Goal: Task Accomplishment & Management: Manage account settings

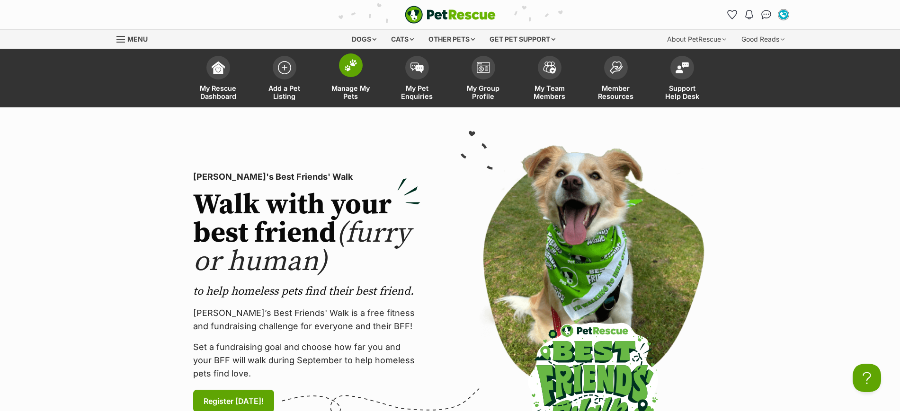
click at [354, 68] on img at bounding box center [350, 65] width 13 height 12
click at [352, 64] on img at bounding box center [350, 65] width 13 height 12
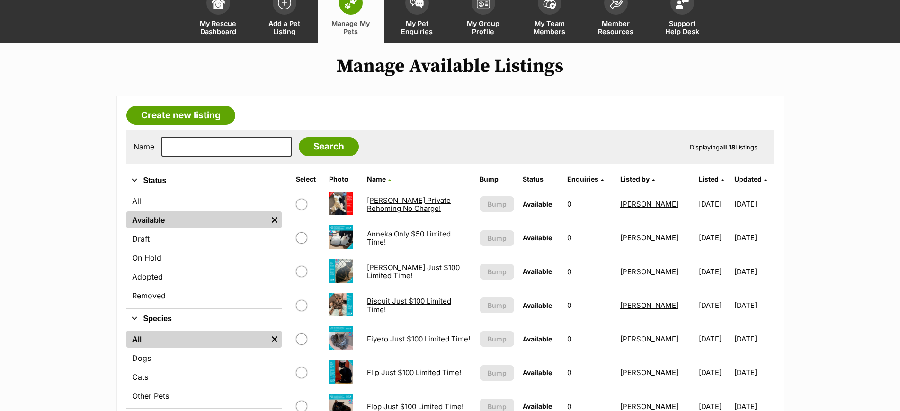
scroll to position [59, 0]
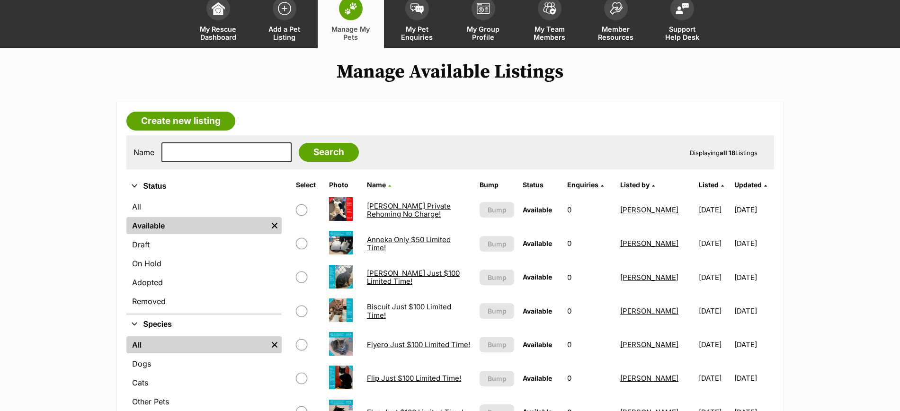
click at [378, 310] on link "Biscuit Just $100 Limited Time!" at bounding box center [409, 310] width 84 height 17
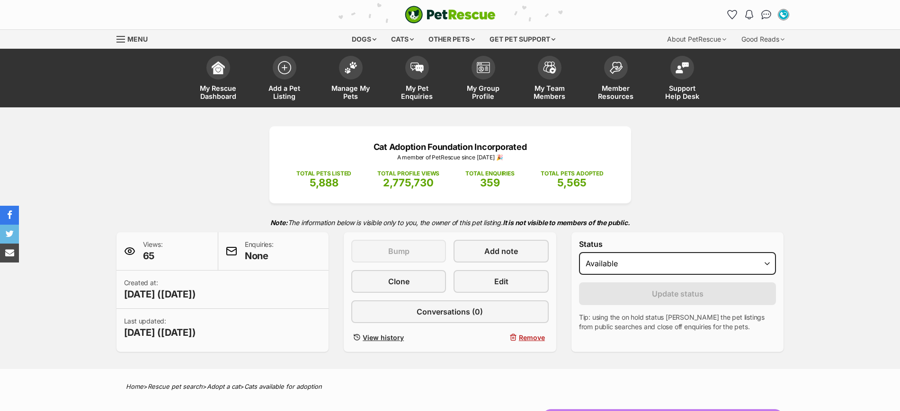
click at [636, 262] on select "Draft Available On hold Adopted" at bounding box center [677, 263] width 197 height 23
select select "on_hold"
click at [579, 252] on select "Draft Available On hold Adopted" at bounding box center [677, 263] width 197 height 23
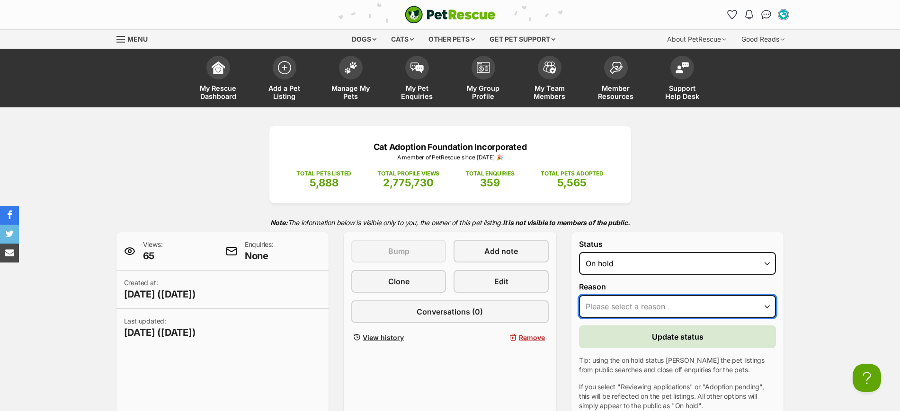
click at [636, 305] on select "Please select a reason Medical reasons Reviewing applications Adoption pending …" at bounding box center [677, 306] width 197 height 23
select select "other"
click at [579, 295] on select "Please select a reason Medical reasons Reviewing applications Adoption pending …" at bounding box center [677, 306] width 197 height 23
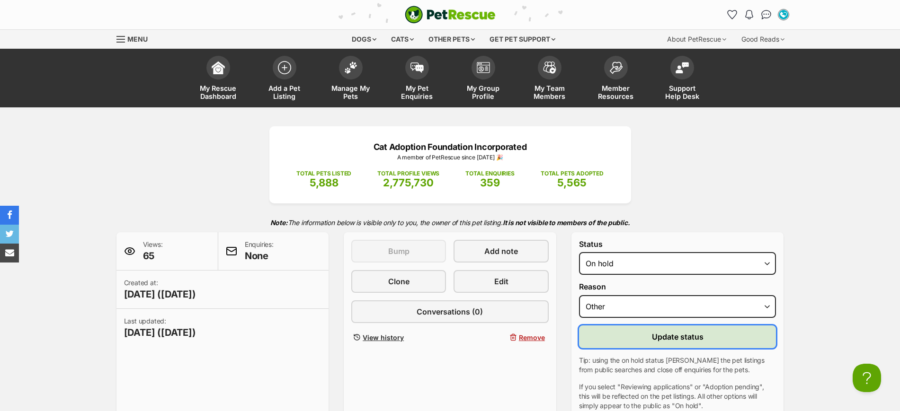
click at [668, 339] on span "Update status" at bounding box center [678, 336] width 52 height 11
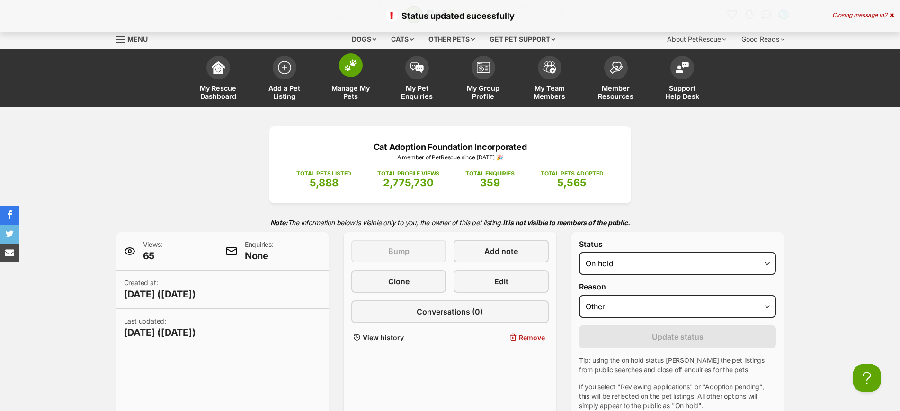
click at [350, 69] on img at bounding box center [350, 65] width 13 height 12
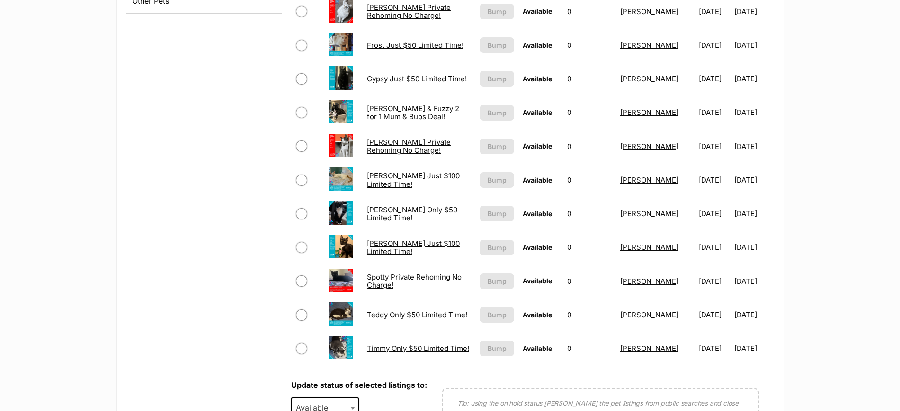
scroll to position [473, 0]
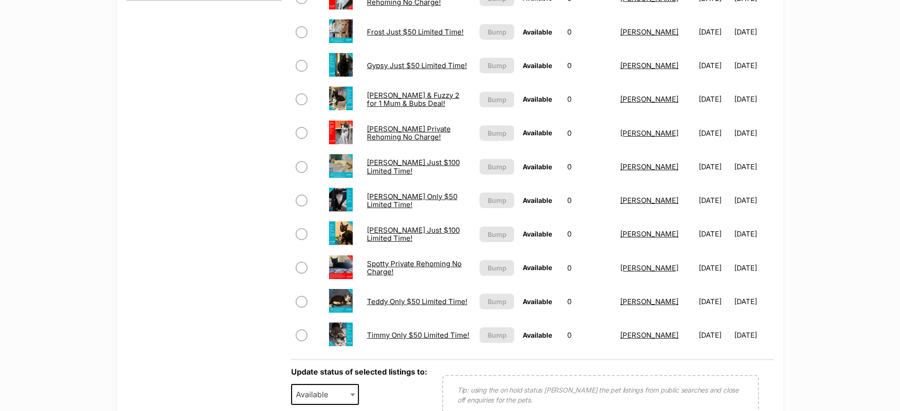
click at [299, 200] on input "checkbox" at bounding box center [301, 200] width 11 height 11
checkbox input "true"
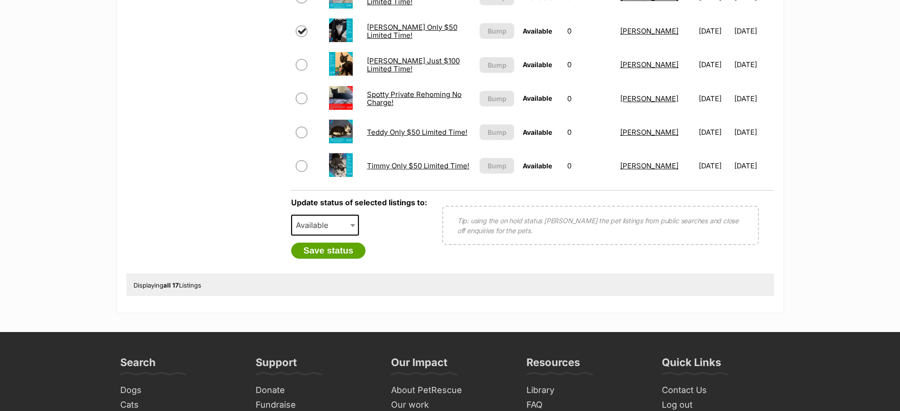
scroll to position [651, 0]
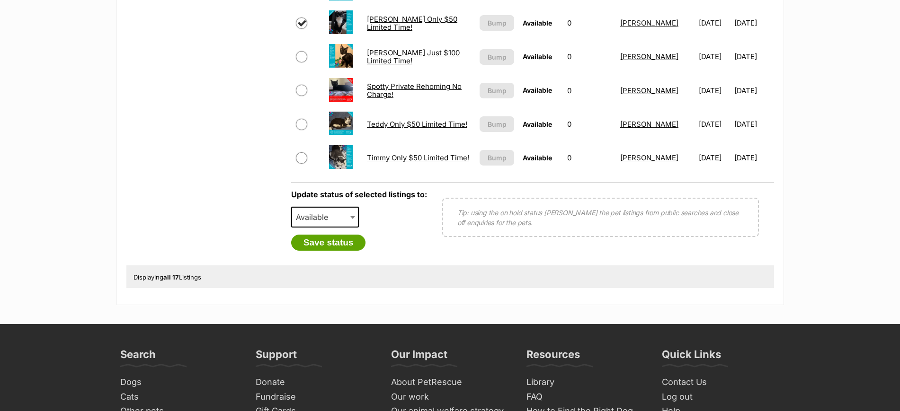
click at [325, 214] on span "Available" at bounding box center [314, 217] width 45 height 13
select select "rehomed"
click at [340, 242] on button "Save status" at bounding box center [328, 243] width 75 height 16
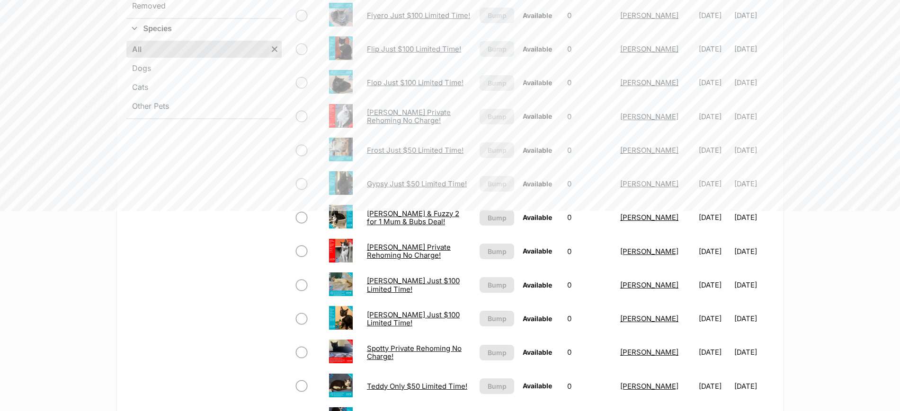
scroll to position [59, 0]
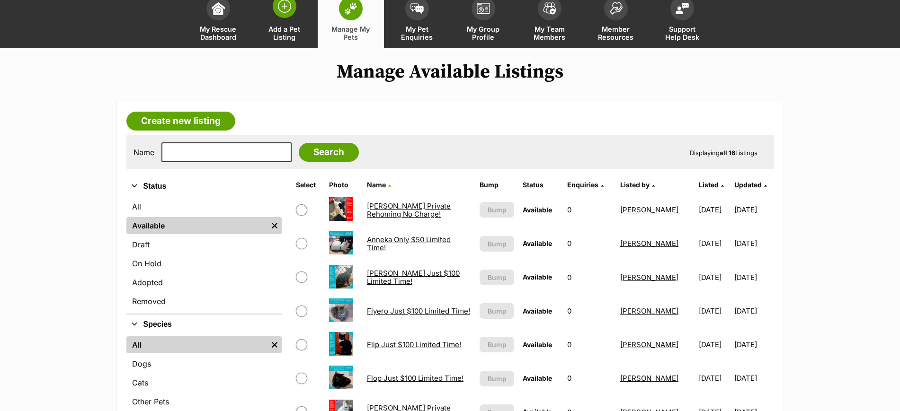
click at [284, 0] on img at bounding box center [284, 6] width 13 height 13
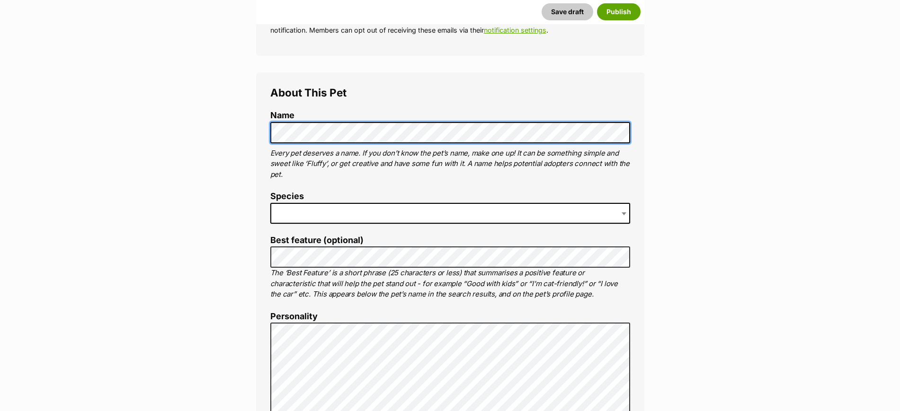
scroll to position [296, 0]
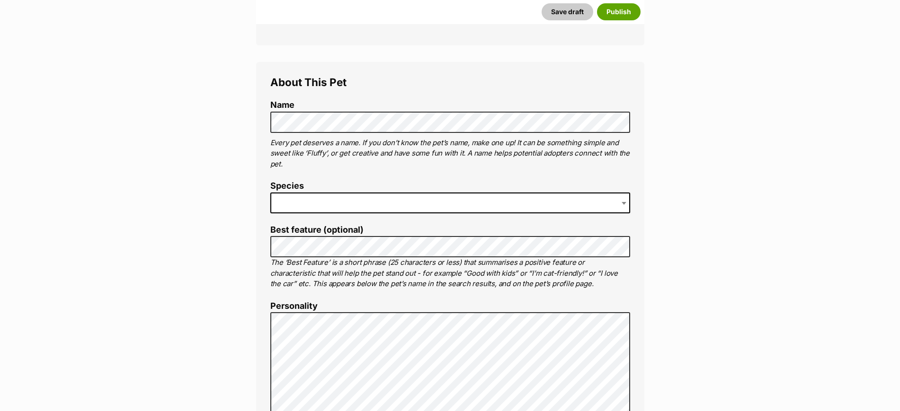
click at [328, 202] on span at bounding box center [450, 203] width 360 height 21
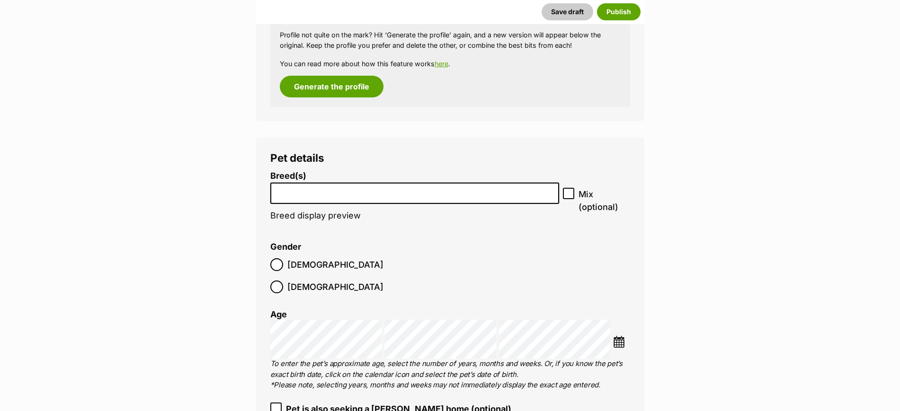
scroll to position [1124, 0]
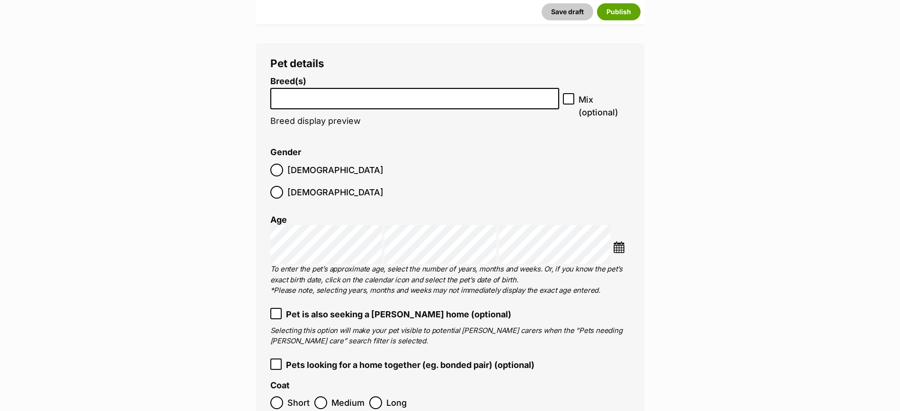
click at [357, 101] on li at bounding box center [415, 98] width 283 height 19
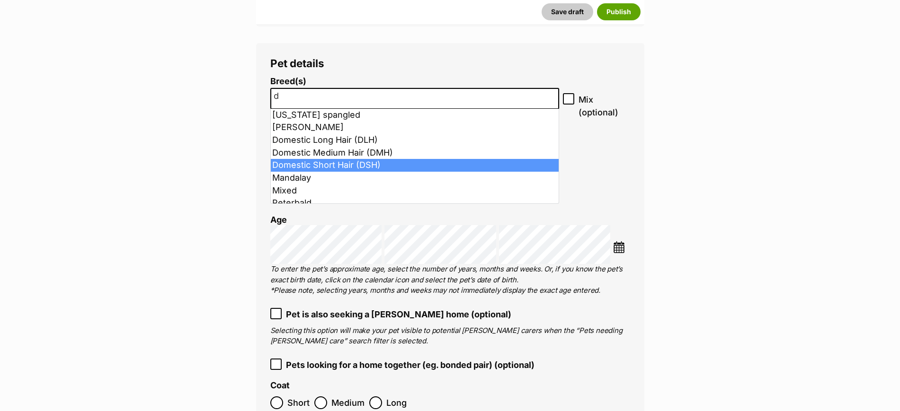
type input "d"
select select "252102"
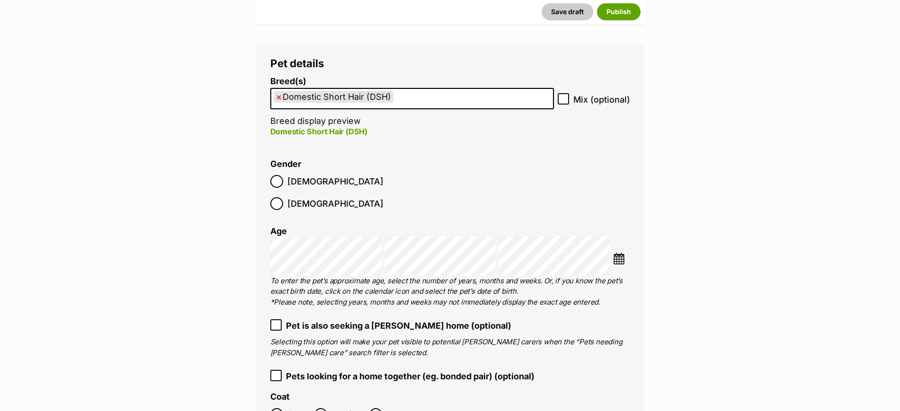
click at [619, 253] on img at bounding box center [619, 259] width 12 height 12
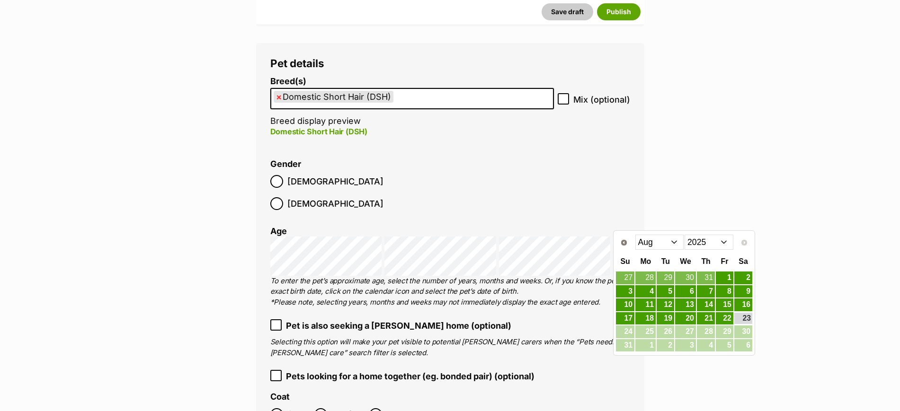
click at [703, 243] on select "2015 2016 2017 2018 2019 2020 2021 2022 2023 2024 2025" at bounding box center [708, 242] width 49 height 15
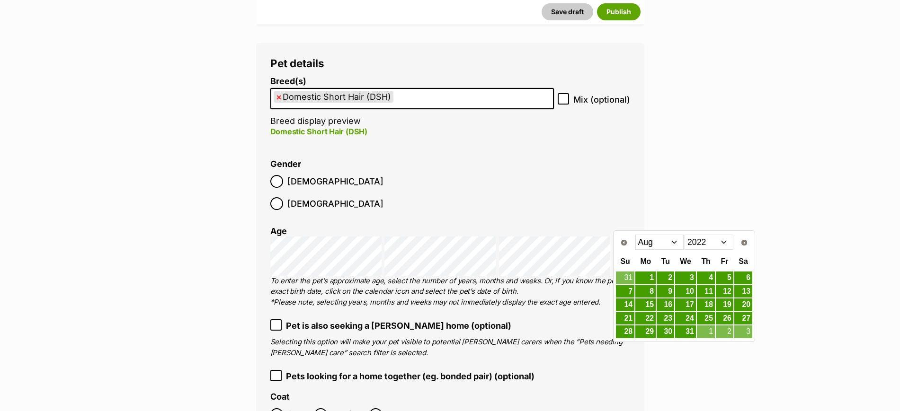
click at [665, 243] on select "Jan Feb Mar Apr May Jun Jul Aug Sep Oct Nov Dec" at bounding box center [659, 242] width 49 height 15
click at [727, 302] on link "17" at bounding box center [725, 305] width 18 height 12
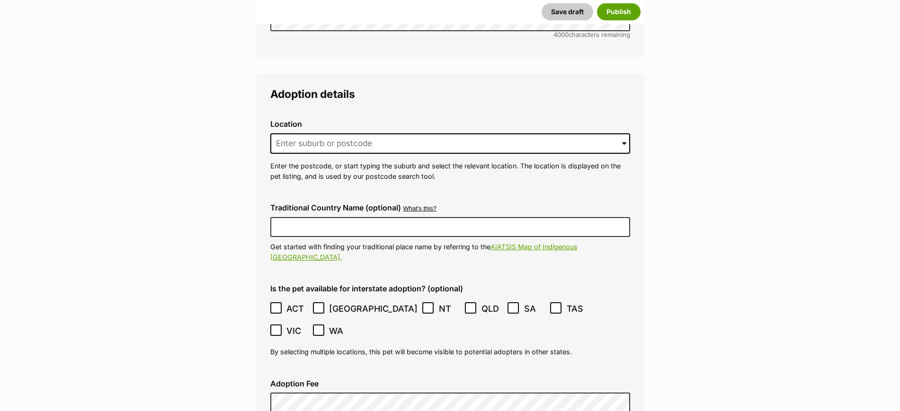
scroll to position [2248, 0]
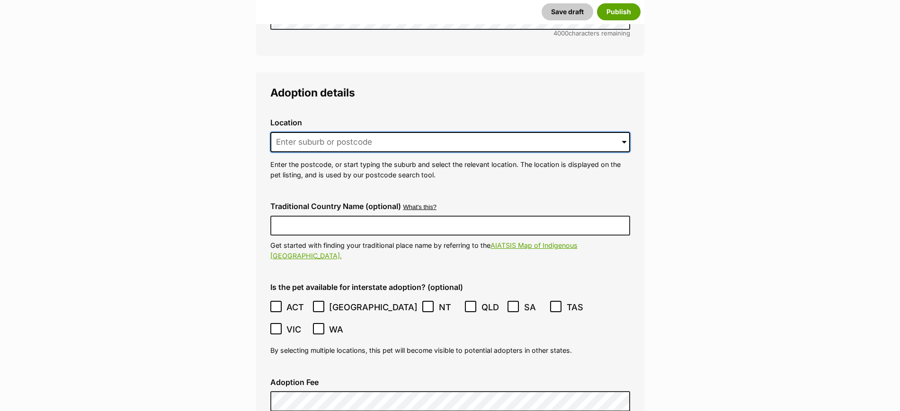
click at [356, 132] on input at bounding box center [450, 142] width 360 height 21
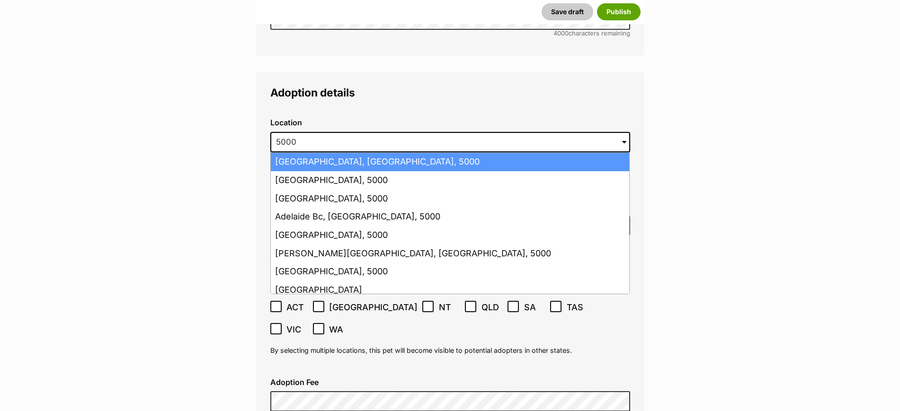
click at [358, 153] on li "Adelaide, South Australia, 5000" at bounding box center [450, 162] width 358 height 18
type input "[GEOGRAPHIC_DATA], [GEOGRAPHIC_DATA], 5000"
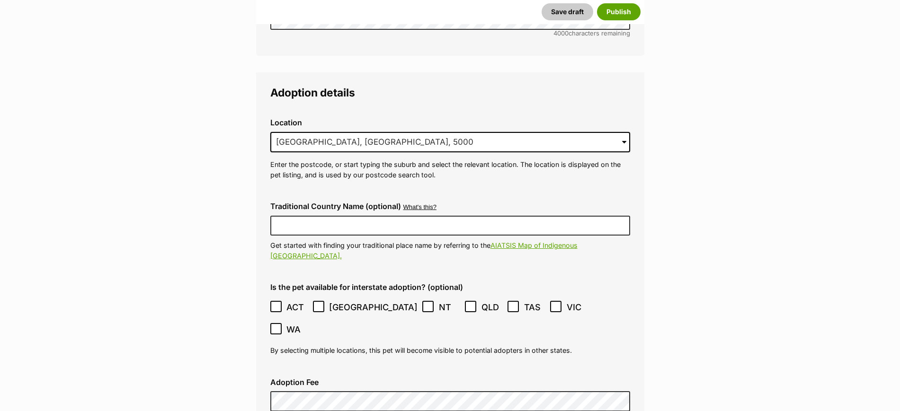
click at [346, 195] on div "Traditional Country Name (optional) What's this? We recognise that Australia al…" at bounding box center [450, 232] width 375 height 74
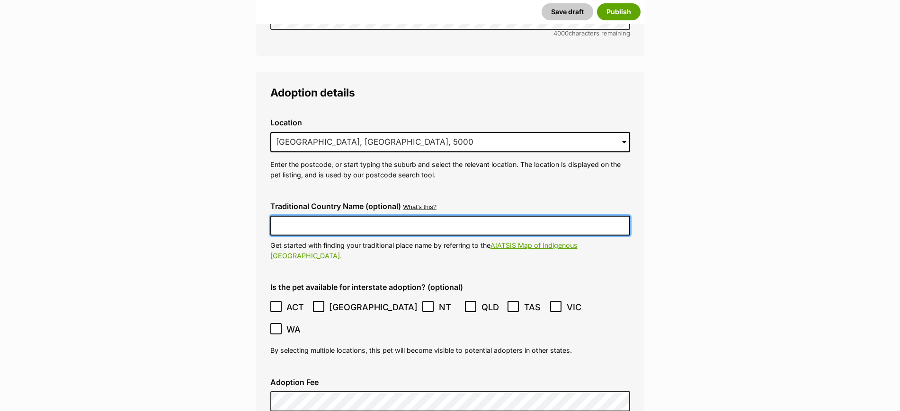
click at [347, 216] on input "Traditional Country Name (optional)" at bounding box center [450, 226] width 360 height 20
type input "Kaurna Country"
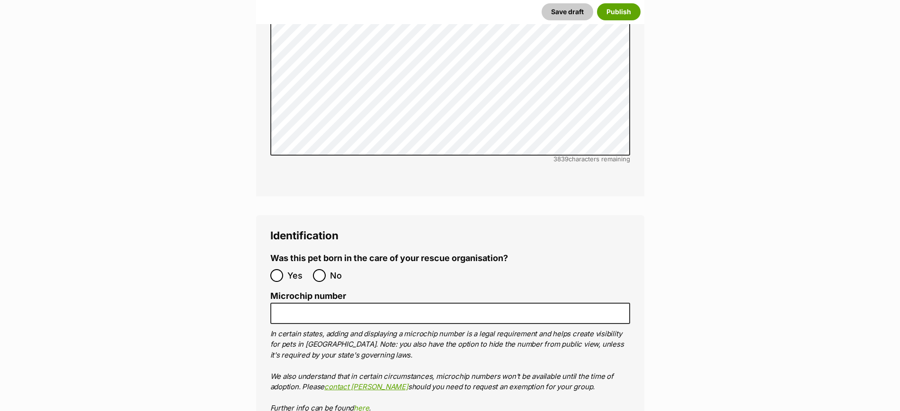
scroll to position [3135, 0]
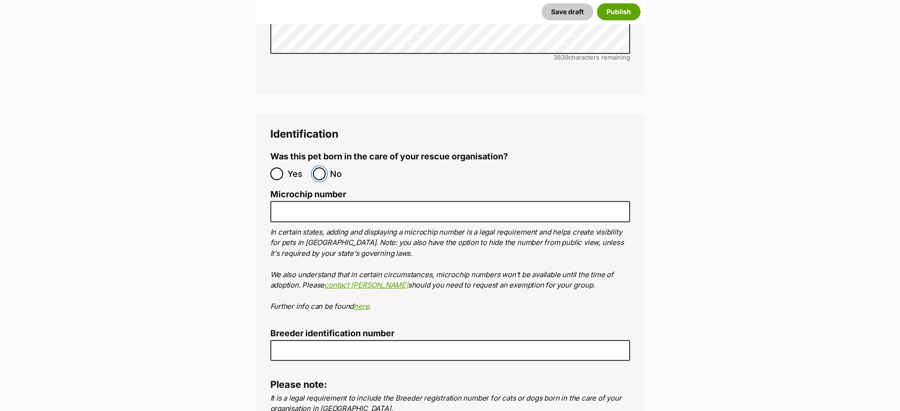
click at [322, 168] on input "No" at bounding box center [319, 174] width 13 height 13
radio input "true"
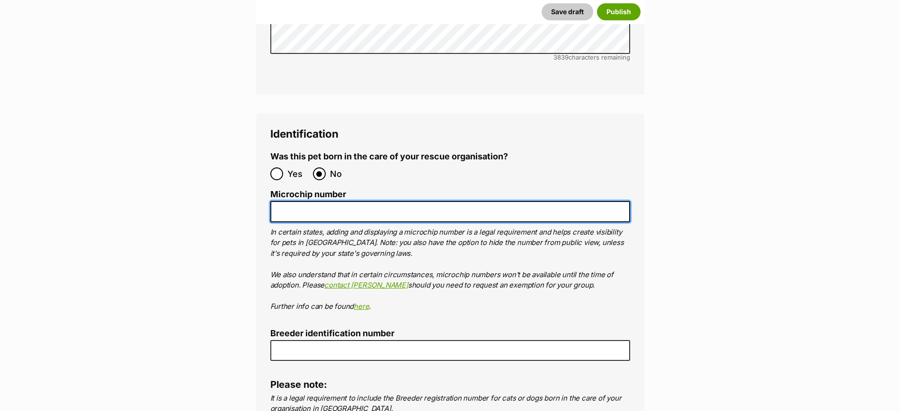
click at [307, 201] on input "Microchip number" at bounding box center [450, 211] width 360 height 21
paste input "978142000327489"
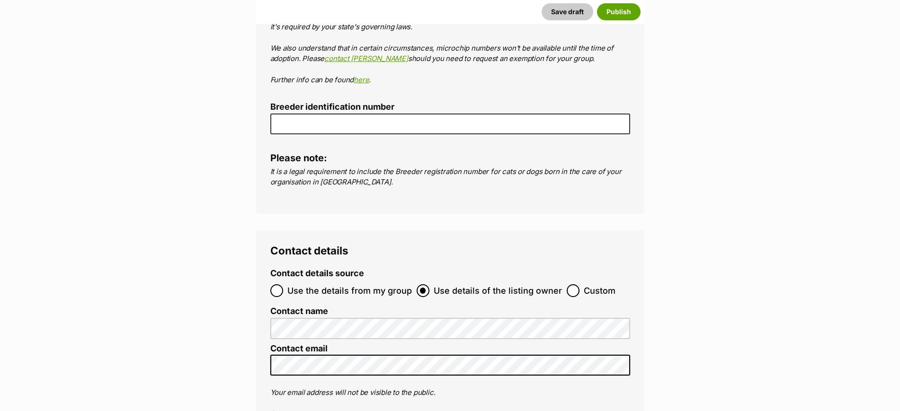
scroll to position [3609, 0]
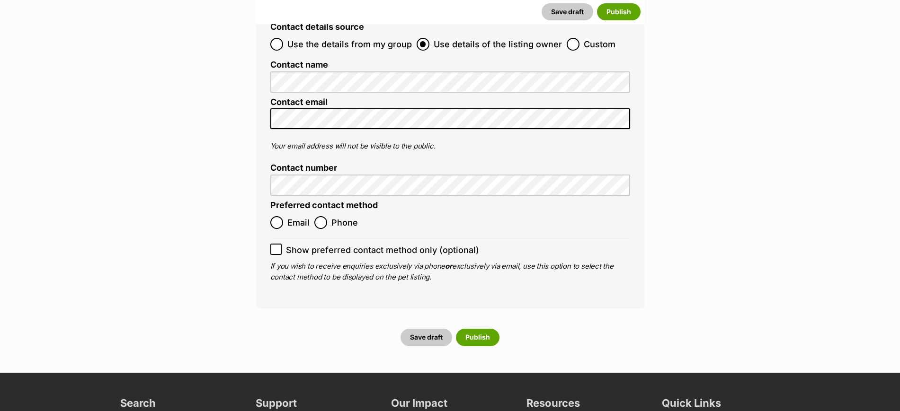
type input "978142000327489"
click at [321, 216] on input "Phone" at bounding box center [320, 222] width 13 height 13
radio input "true"
click at [276, 248] on icon at bounding box center [276, 250] width 6 height 4
click at [276, 244] on input "Show preferred contact method only (optional)" at bounding box center [275, 249] width 11 height 11
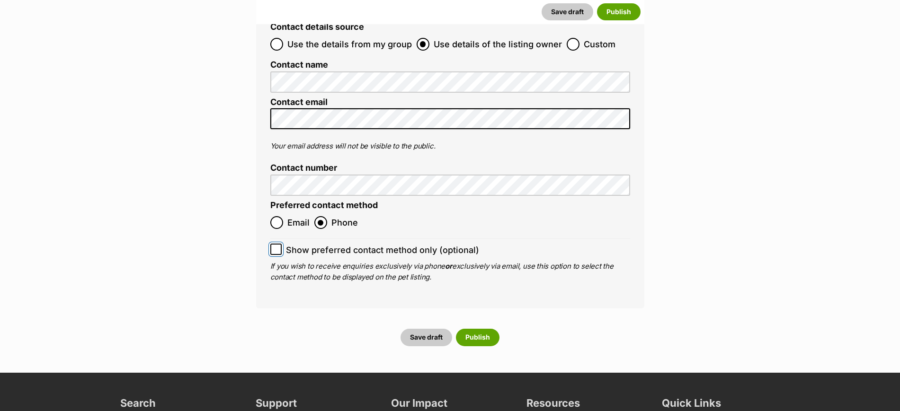
checkbox input "true"
click at [469, 329] on button "Publish" at bounding box center [478, 337] width 44 height 17
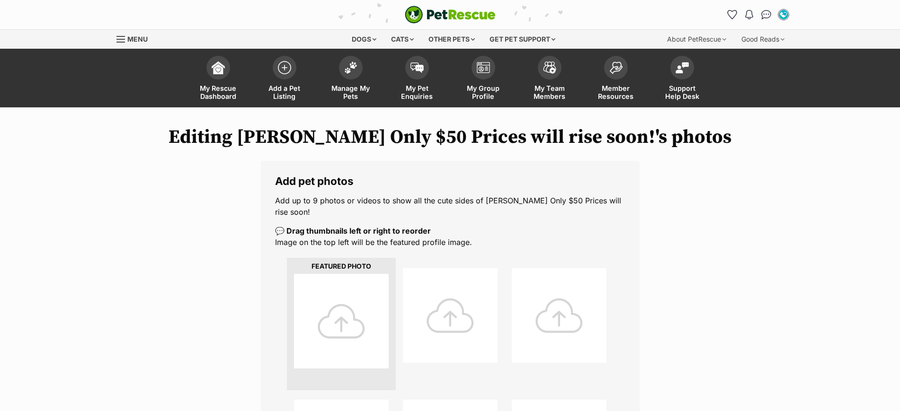
click at [344, 294] on div at bounding box center [341, 321] width 95 height 95
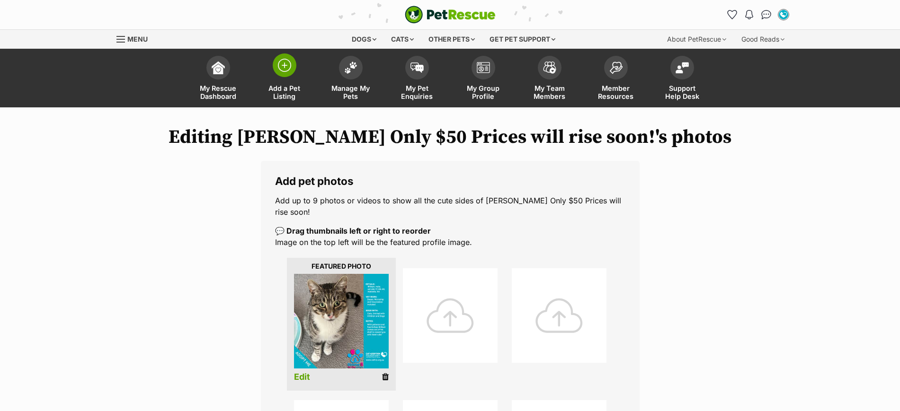
click at [284, 67] on img at bounding box center [284, 65] width 13 height 13
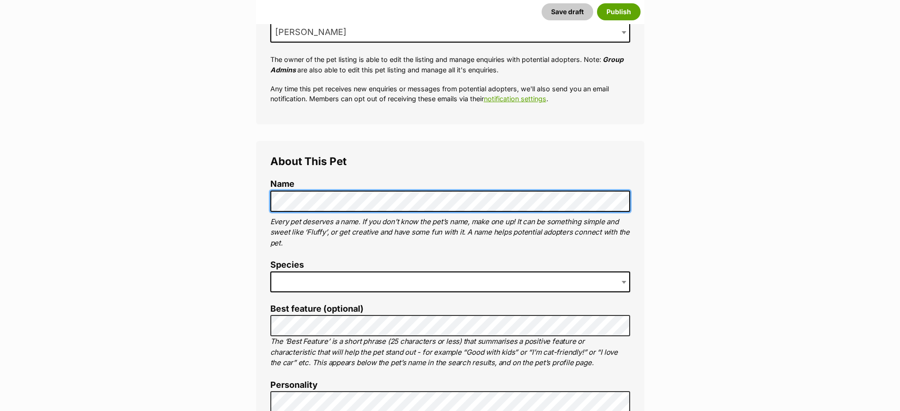
scroll to position [296, 0]
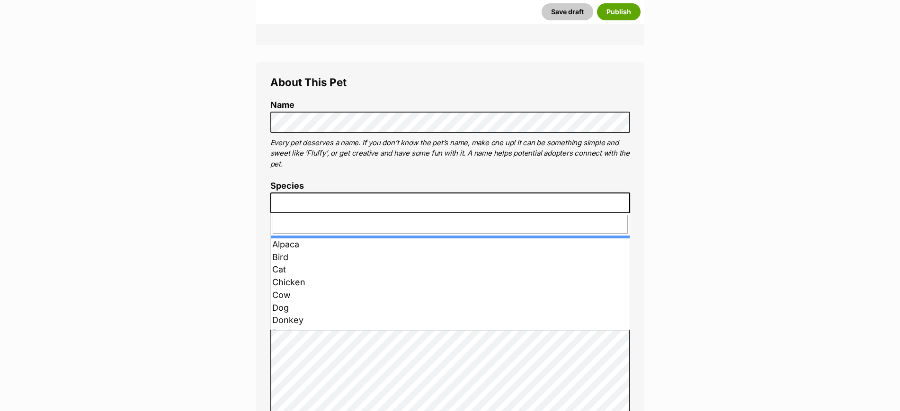
click at [363, 204] on span at bounding box center [450, 203] width 360 height 21
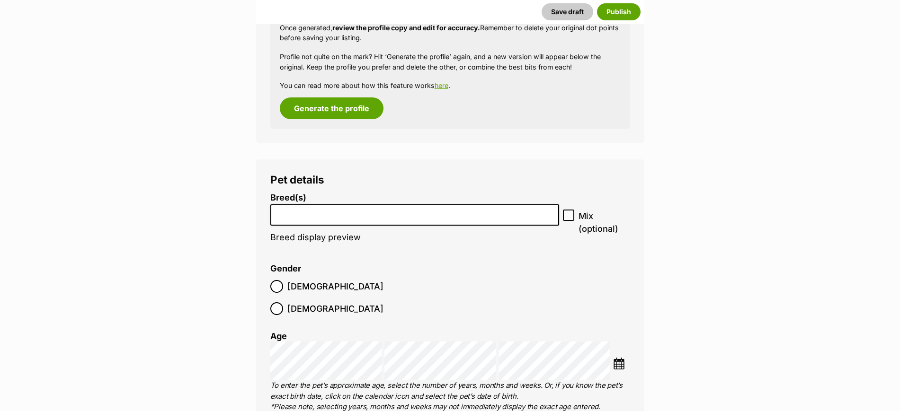
scroll to position [1124, 0]
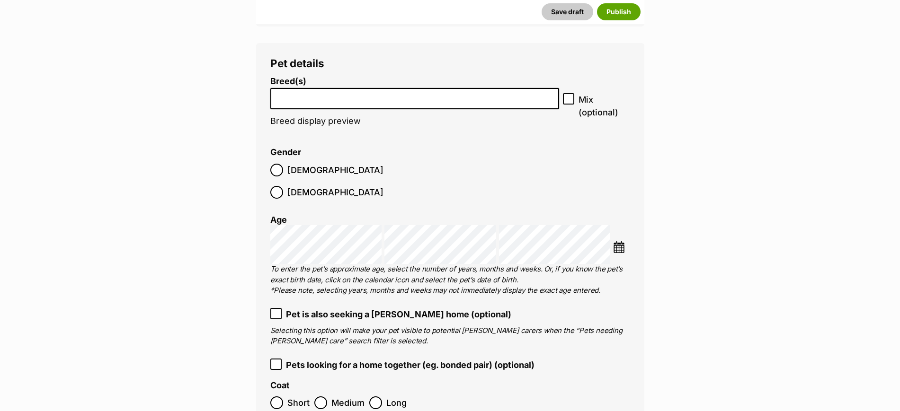
click at [341, 98] on input "search" at bounding box center [415, 96] width 283 height 10
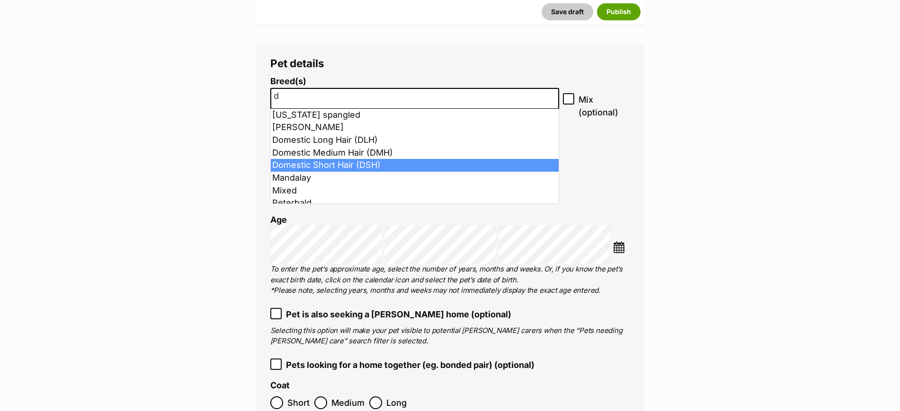
type input "d"
select select "252102"
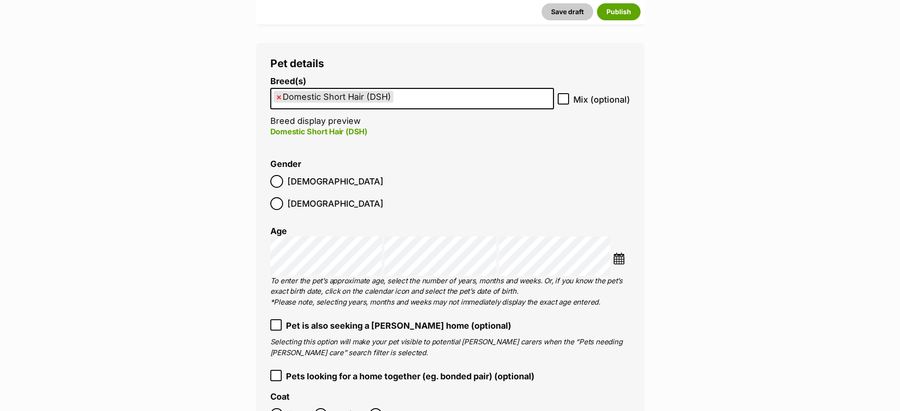
click at [620, 253] on img at bounding box center [619, 259] width 12 height 12
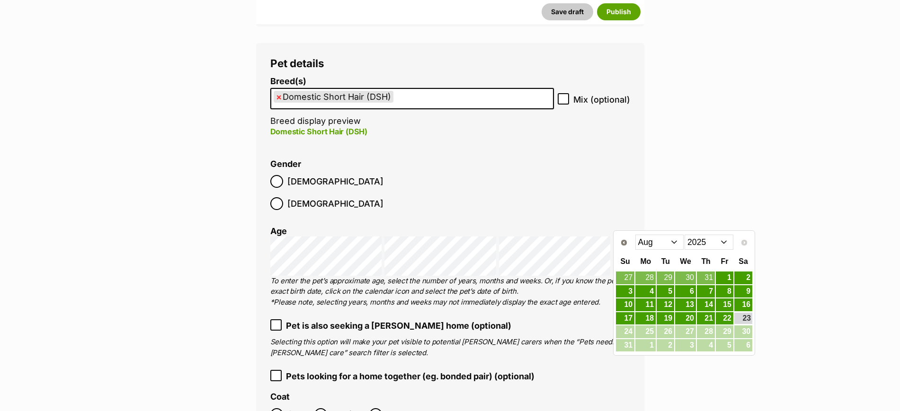
click at [702, 246] on select "2015 2016 2017 2018 2019 2020 2021 2022 2023 2024 2025" at bounding box center [708, 242] width 49 height 15
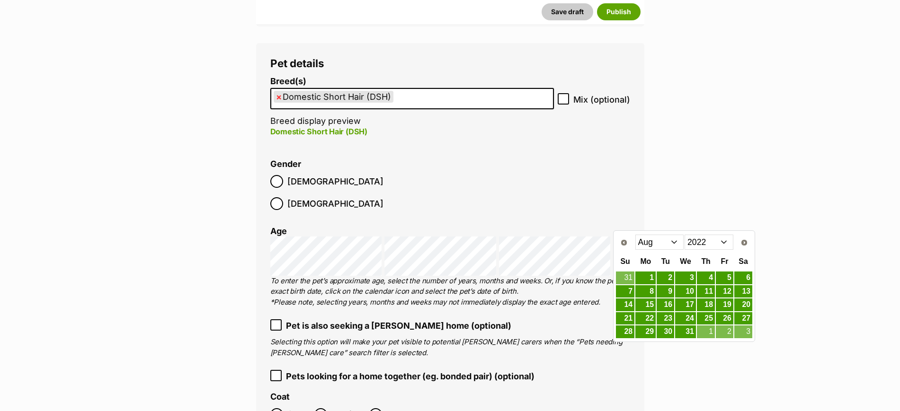
click at [665, 246] on select "Jan Feb Mar Apr May Jun Jul Aug Sep Oct Nov Dec" at bounding box center [659, 242] width 49 height 15
click at [621, 307] on link "15" at bounding box center [625, 305] width 18 height 12
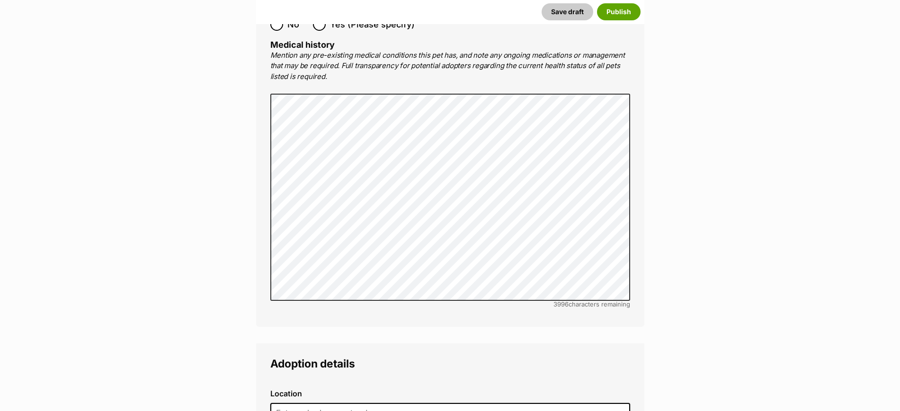
scroll to position [2248, 0]
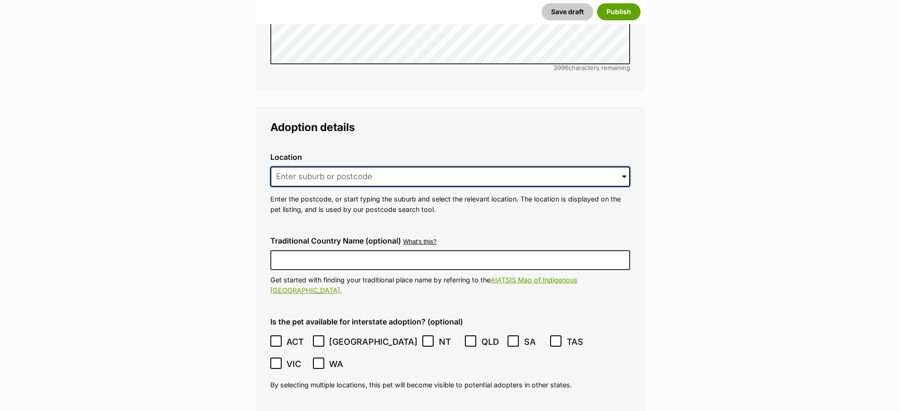
click at [442, 167] on input at bounding box center [450, 177] width 360 height 21
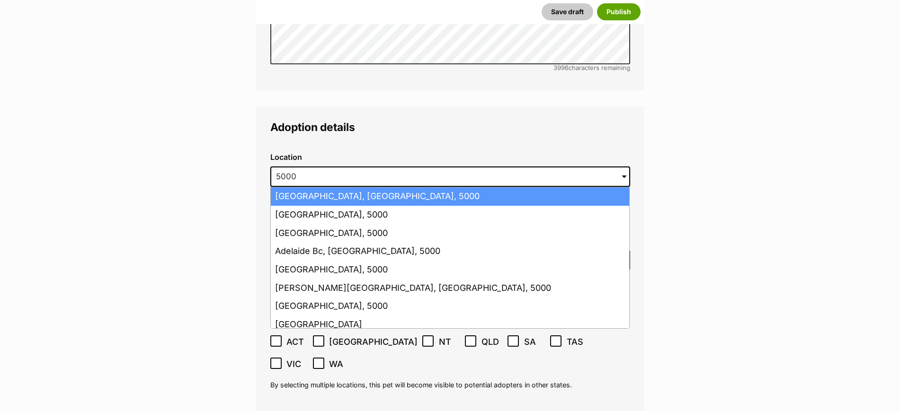
click at [424, 187] on li "Adelaide, South Australia, 5000" at bounding box center [450, 196] width 358 height 18
type input "Adelaide, South Australia, 5000"
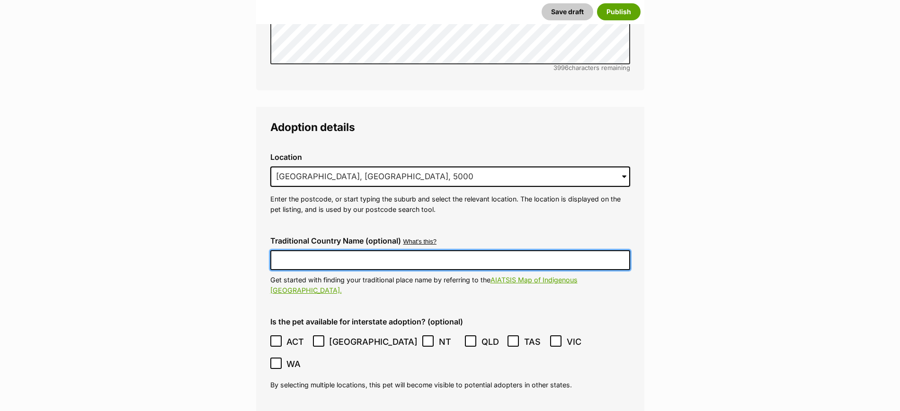
click at [404, 250] on input "Traditional Country Name (optional)" at bounding box center [450, 260] width 360 height 20
type input "Kaurna Country"
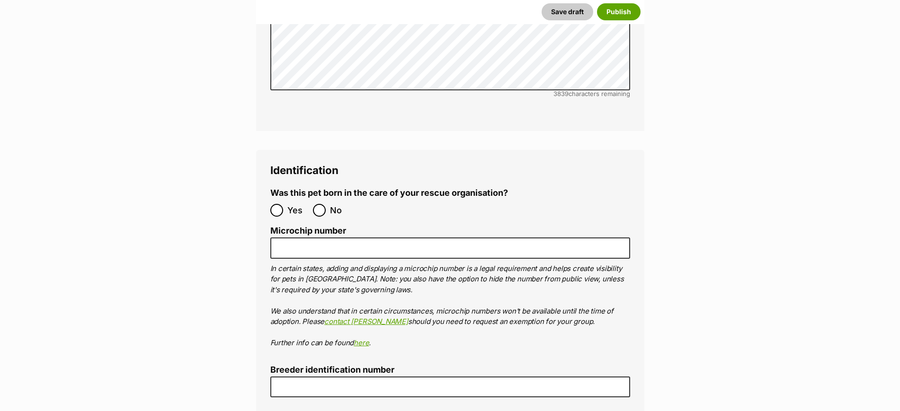
scroll to position [3135, 0]
click at [319, 202] on input "No" at bounding box center [319, 208] width 13 height 13
radio input "true"
click at [310, 224] on label "Microchip number" at bounding box center [450, 229] width 360 height 10
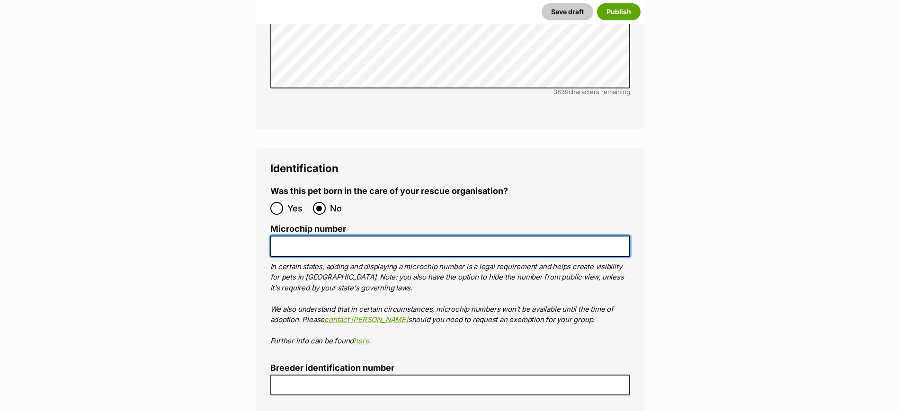
click at [310, 236] on input "Microchip number" at bounding box center [450, 246] width 360 height 21
paste input "978142000327360"
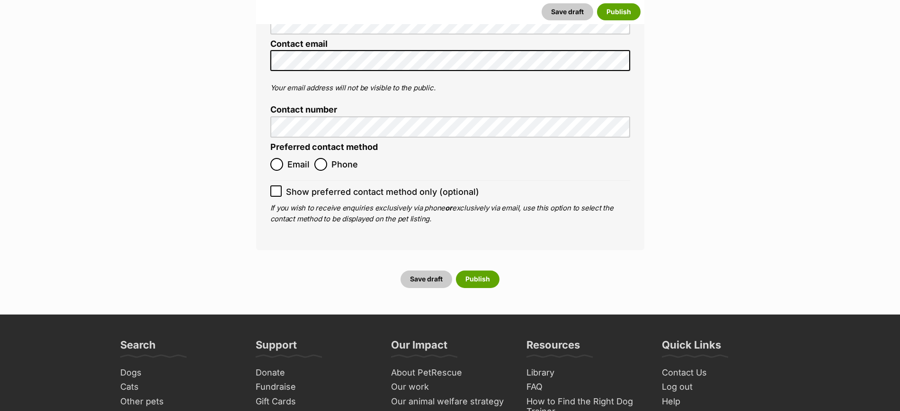
scroll to position [3786, 0]
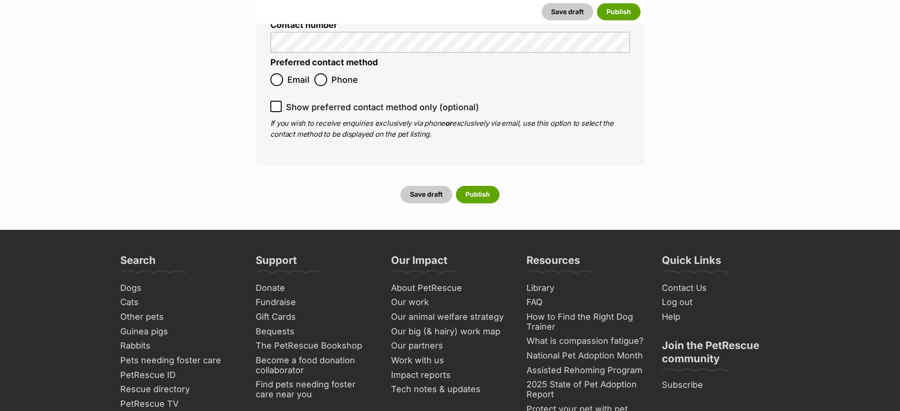
type input "978142000327360"
click at [325, 73] on input "Phone" at bounding box center [320, 79] width 13 height 13
radio input "true"
click at [283, 101] on label "Show preferred contact method only (optional)" at bounding box center [450, 107] width 360 height 13
click at [282, 101] on input "Show preferred contact method only (optional)" at bounding box center [275, 106] width 11 height 11
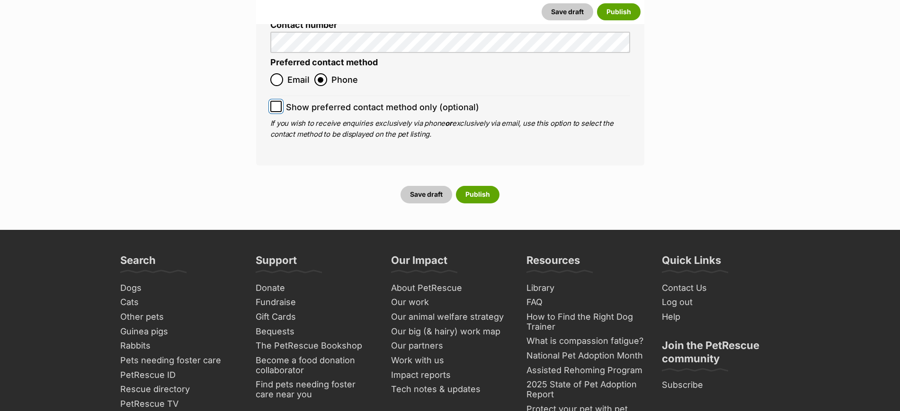
checkbox input "true"
click at [476, 186] on button "Publish" at bounding box center [478, 194] width 44 height 17
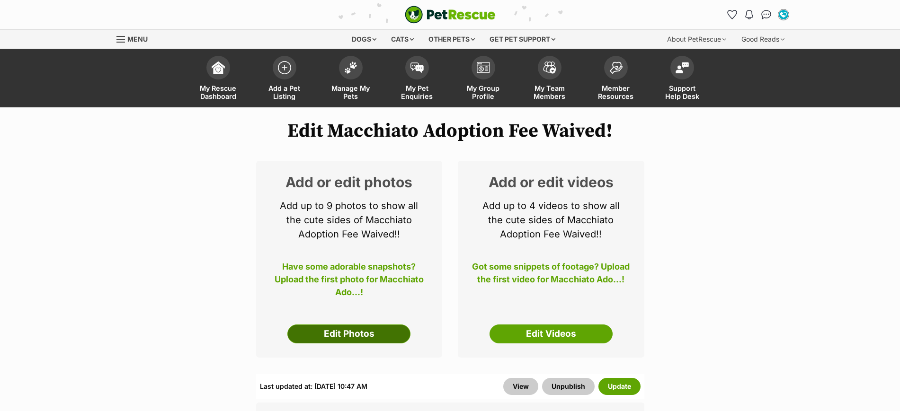
click at [363, 326] on link "Edit Photos" at bounding box center [348, 334] width 123 height 19
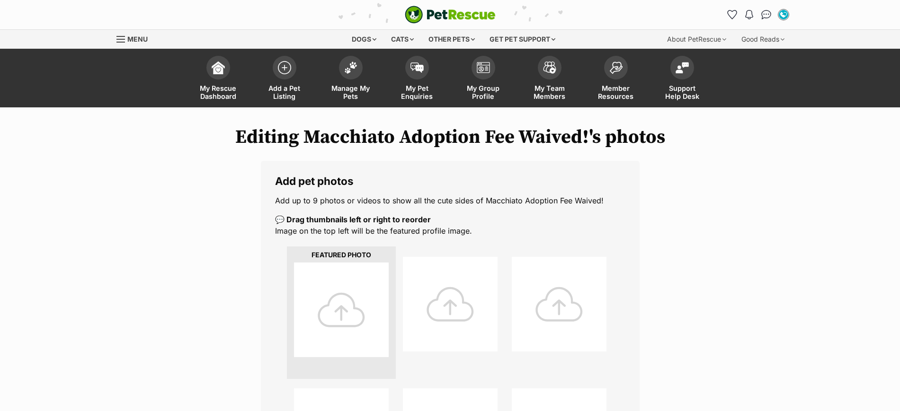
click at [339, 304] on div at bounding box center [341, 310] width 95 height 95
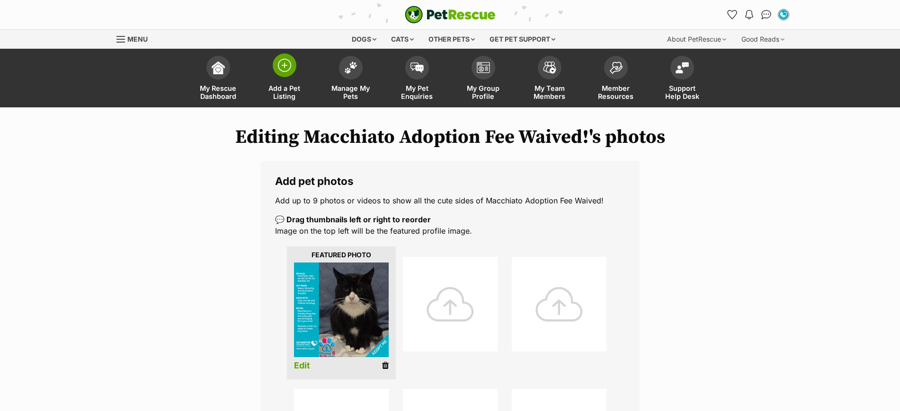
click at [286, 64] on img at bounding box center [284, 65] width 13 height 13
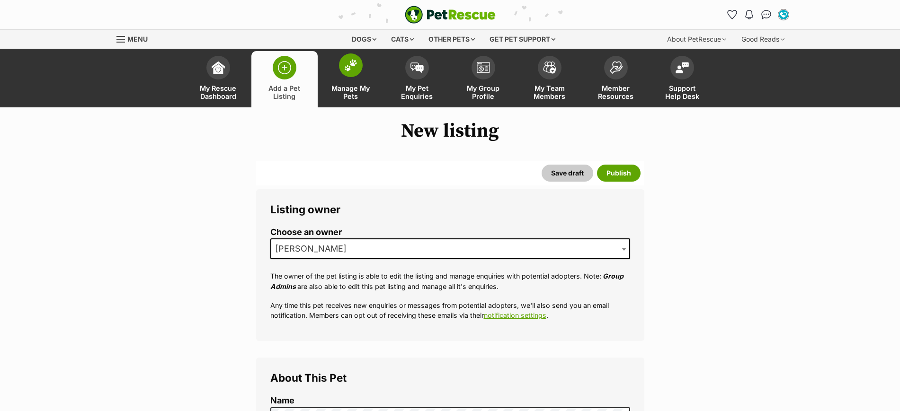
click at [348, 65] on img at bounding box center [350, 65] width 13 height 12
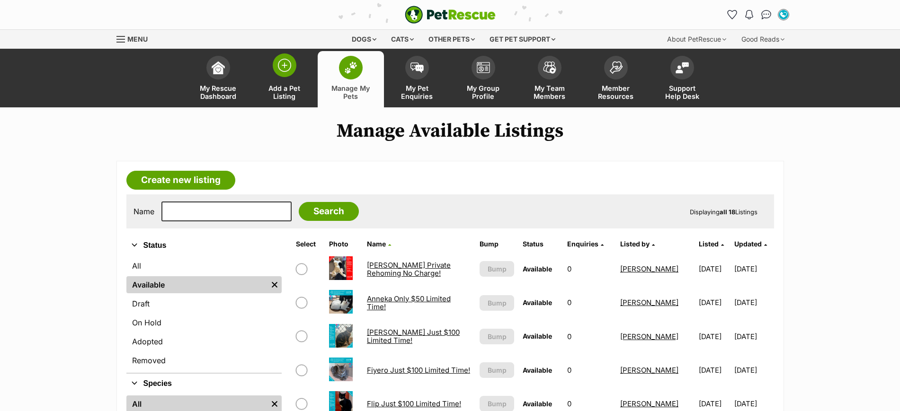
click at [286, 66] on img at bounding box center [284, 65] width 13 height 13
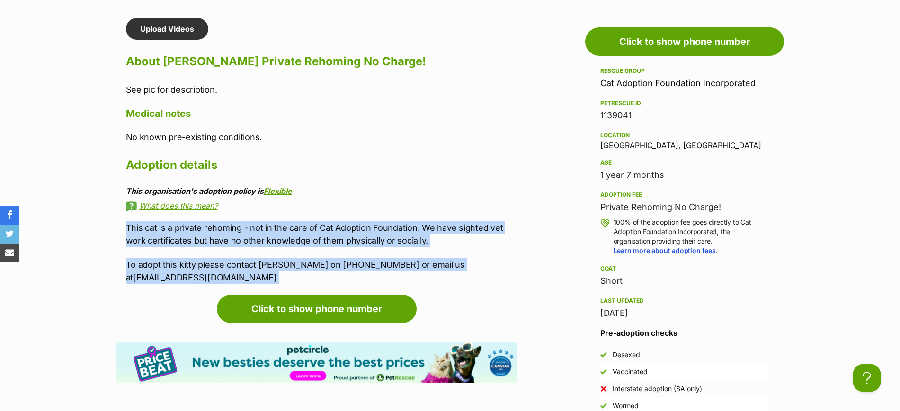
drag, startPoint x: 124, startPoint y: 201, endPoint x: 496, endPoint y: 238, distance: 374.7
click at [496, 238] on div "Upload Videos About Alan Private Rehoming No Charge! See pic for description. M…" at bounding box center [316, 151] width 400 height 266
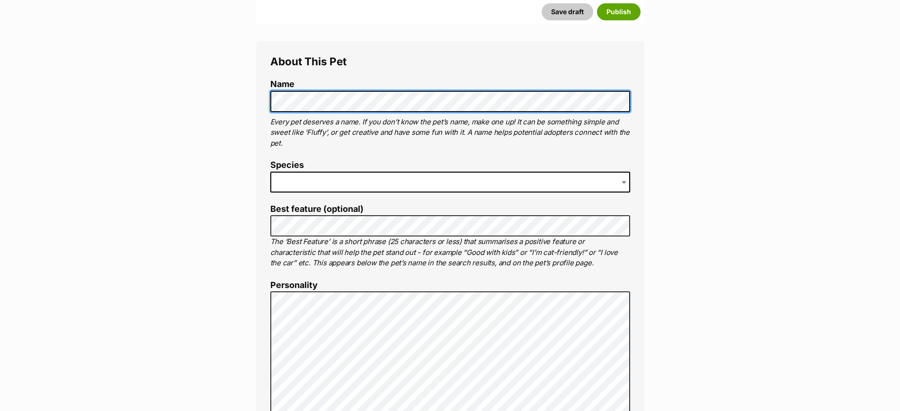
scroll to position [414, 0]
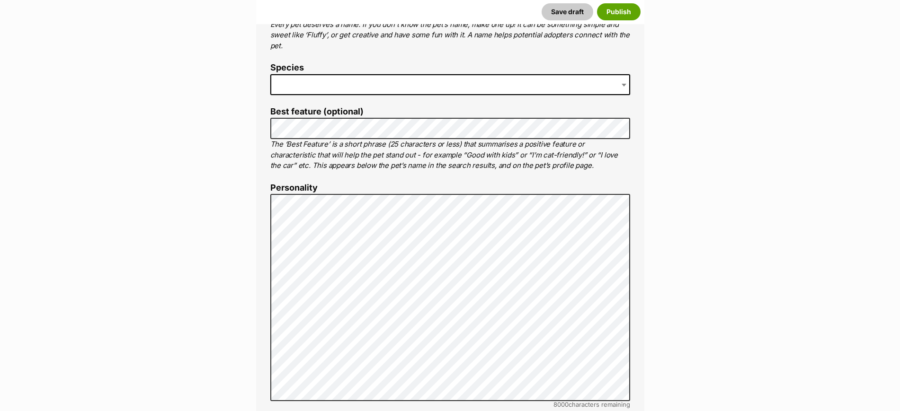
click at [341, 87] on span at bounding box center [450, 84] width 360 height 21
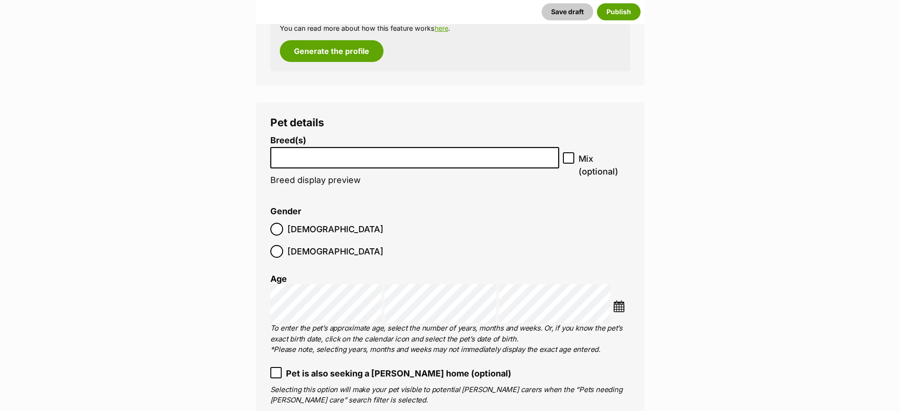
scroll to position [1124, 0]
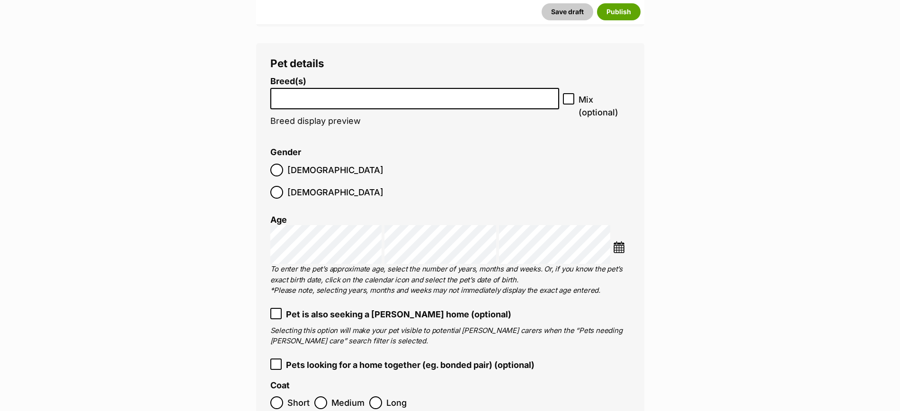
click at [364, 98] on input "search" at bounding box center [415, 96] width 283 height 10
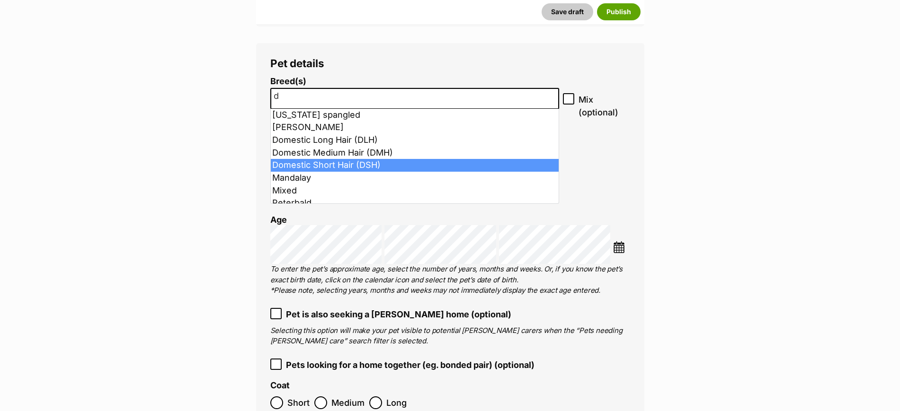
type input "d"
select select "252102"
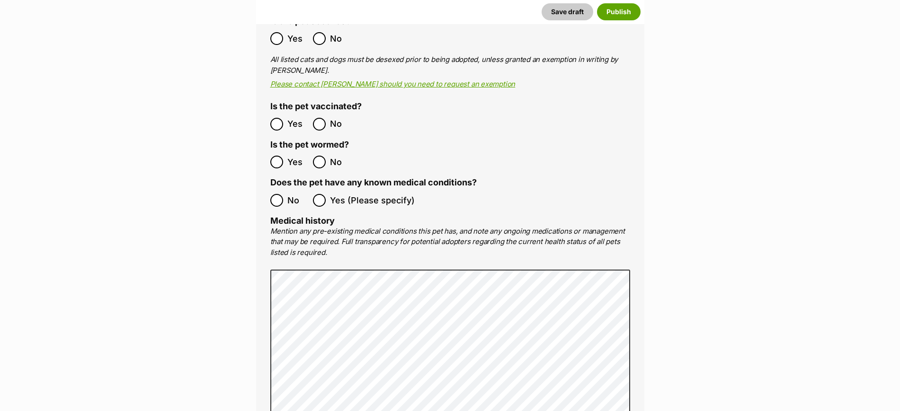
scroll to position [1775, 0]
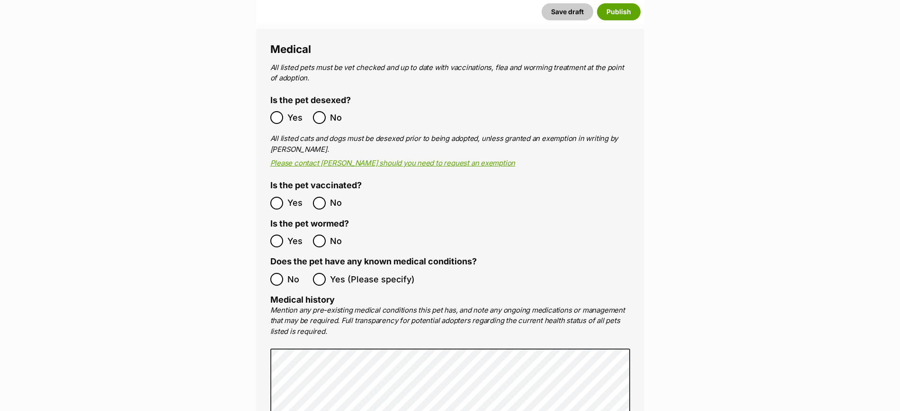
click at [283, 273] on label "No" at bounding box center [289, 279] width 38 height 13
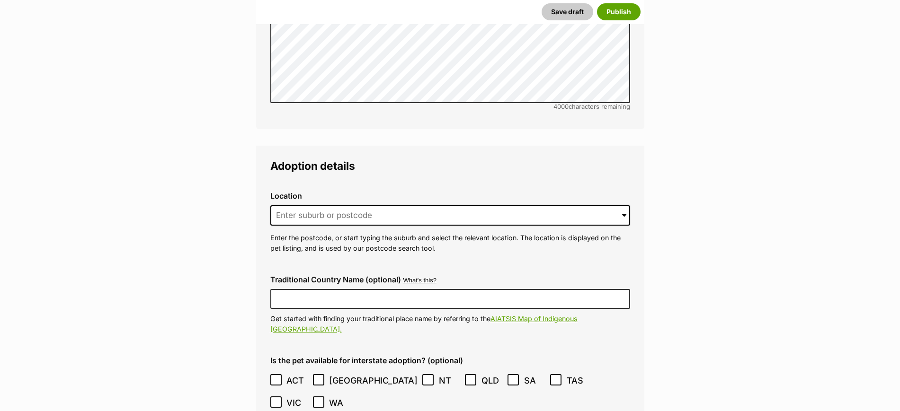
scroll to position [2248, 0]
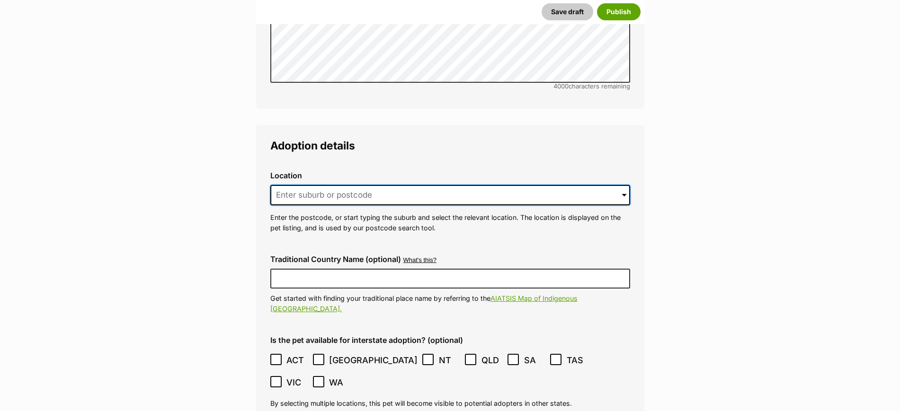
click at [370, 185] on input at bounding box center [450, 195] width 360 height 21
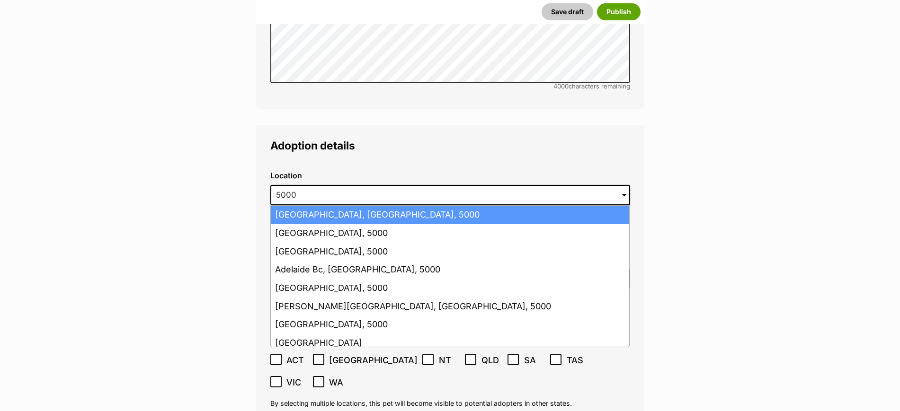
click at [371, 206] on li "Adelaide, South Australia, 5000" at bounding box center [450, 215] width 358 height 18
type input "Adelaide, South Australia, 5000"
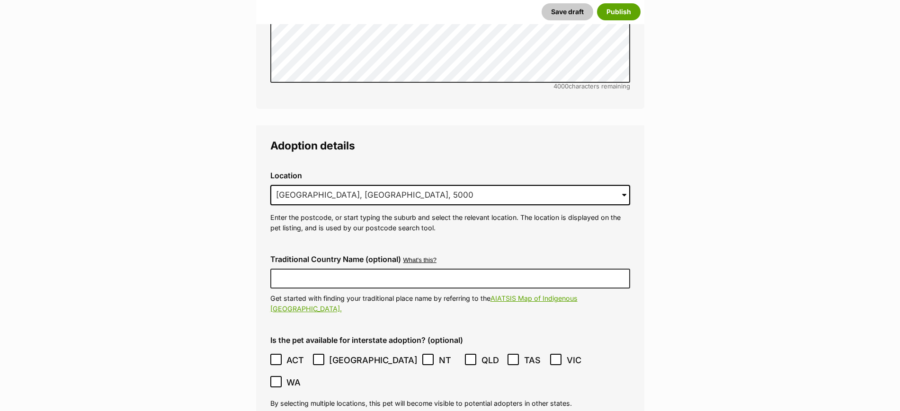
click at [369, 248] on div "Traditional Country Name (optional) What's this? We recognise that Australia al…" at bounding box center [450, 285] width 375 height 74
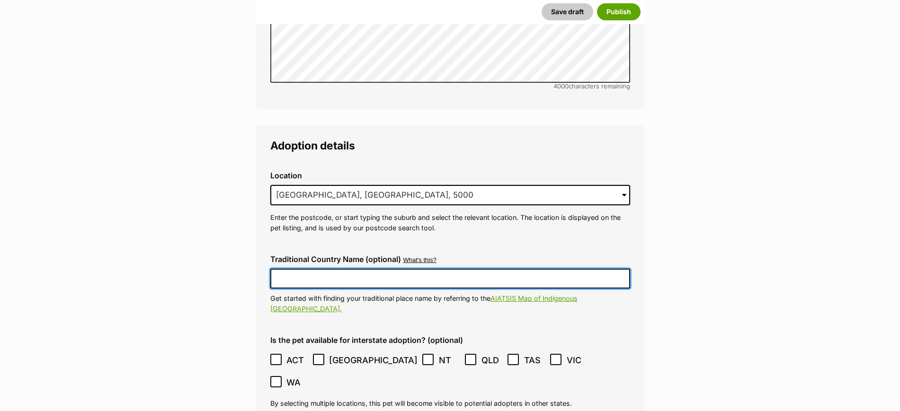
click at [370, 269] on input "Traditional Country Name (optional)" at bounding box center [450, 279] width 360 height 20
type input "Kaurna Country"
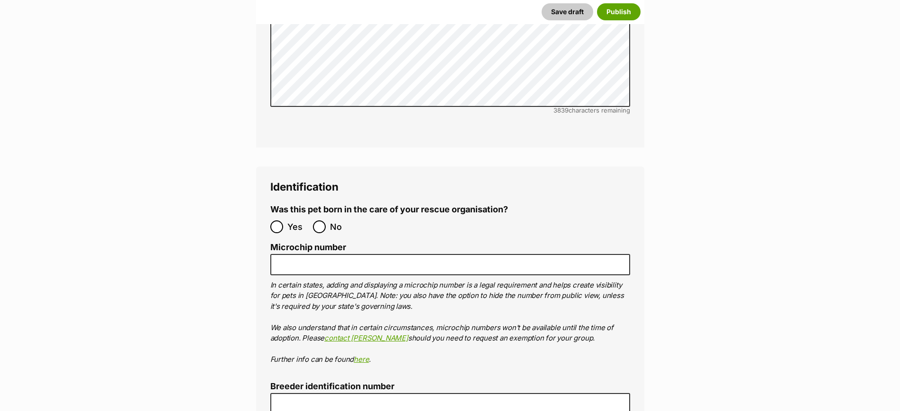
scroll to position [3194, 0]
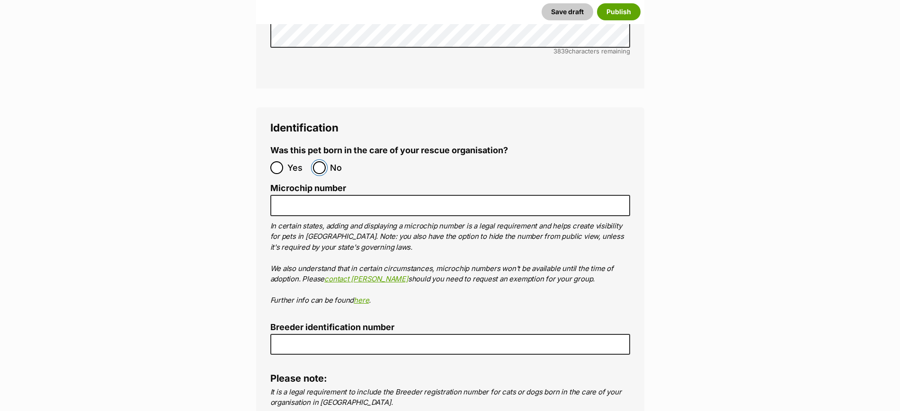
click at [318, 161] on input "No" at bounding box center [319, 167] width 13 height 13
radio input "true"
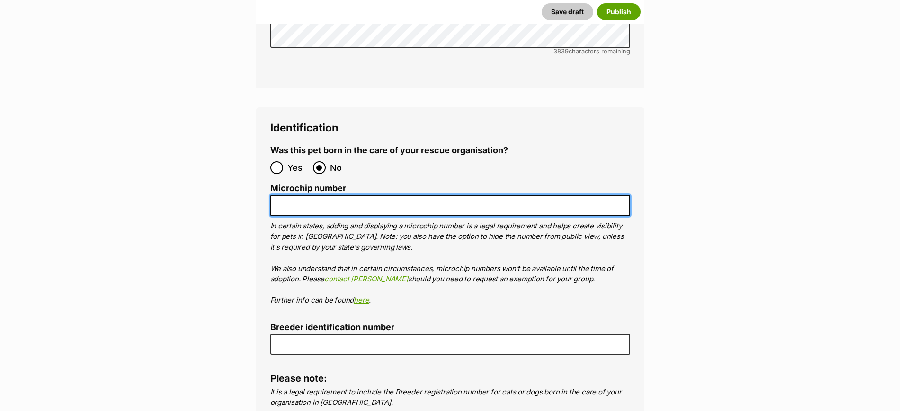
click at [293, 195] on input "Microchip number" at bounding box center [450, 205] width 360 height 21
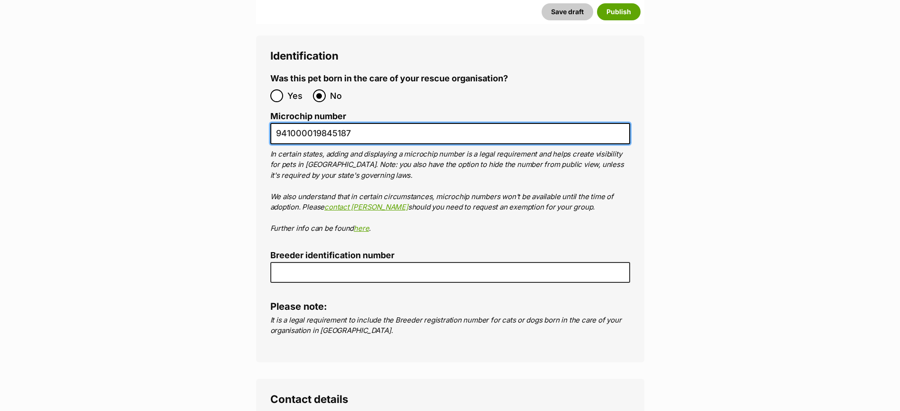
scroll to position [3549, 0]
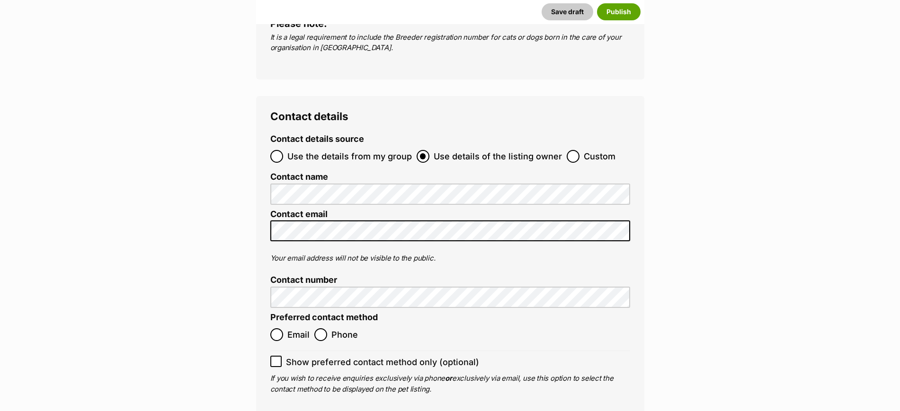
type input "941000019845187"
click at [325, 328] on input "Phone" at bounding box center [320, 334] width 13 height 13
radio input "true"
click at [282, 356] on label "Show preferred contact method only (optional)" at bounding box center [450, 362] width 360 height 13
click at [282, 356] on input "Show preferred contact method only (optional)" at bounding box center [275, 361] width 11 height 11
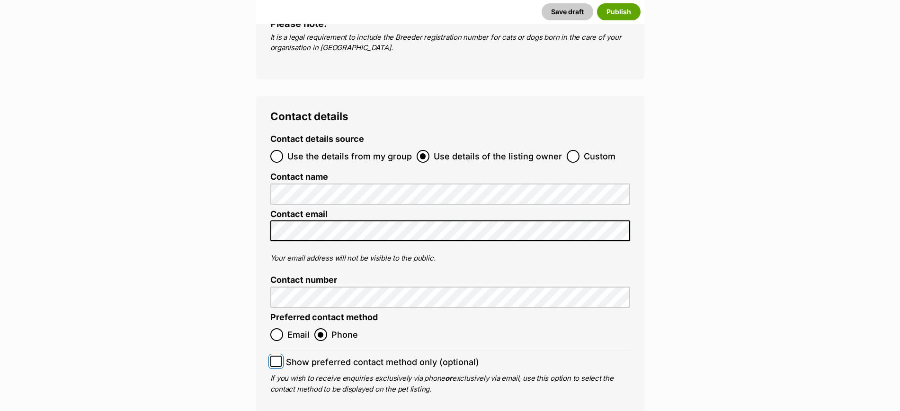
checkbox input "true"
drag, startPoint x: 475, startPoint y: 393, endPoint x: 476, endPoint y: 388, distance: 5.2
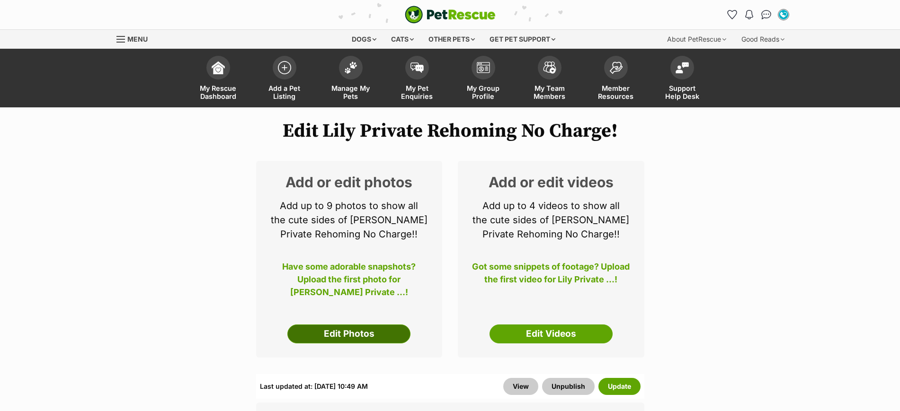
click at [369, 336] on link "Edit Photos" at bounding box center [348, 334] width 123 height 19
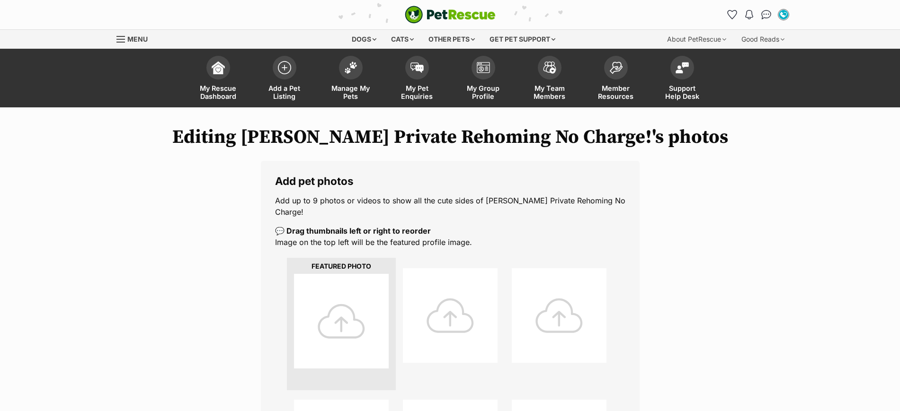
click at [349, 304] on div at bounding box center [341, 321] width 95 height 95
click at [336, 301] on div at bounding box center [341, 321] width 95 height 95
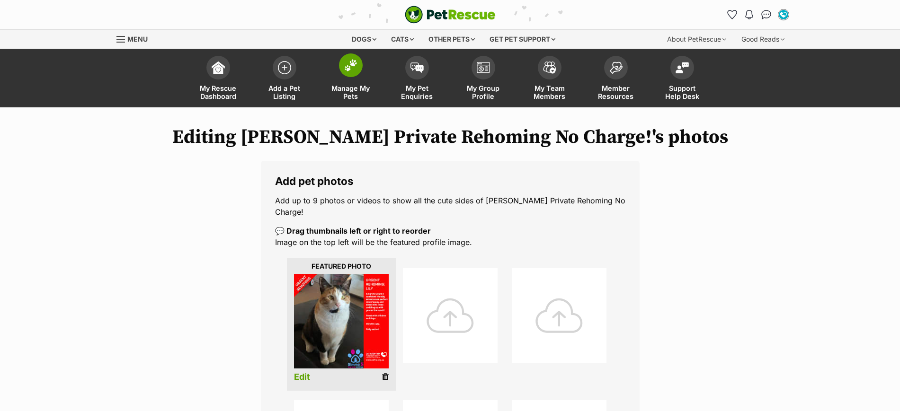
click at [346, 66] on img at bounding box center [350, 65] width 13 height 12
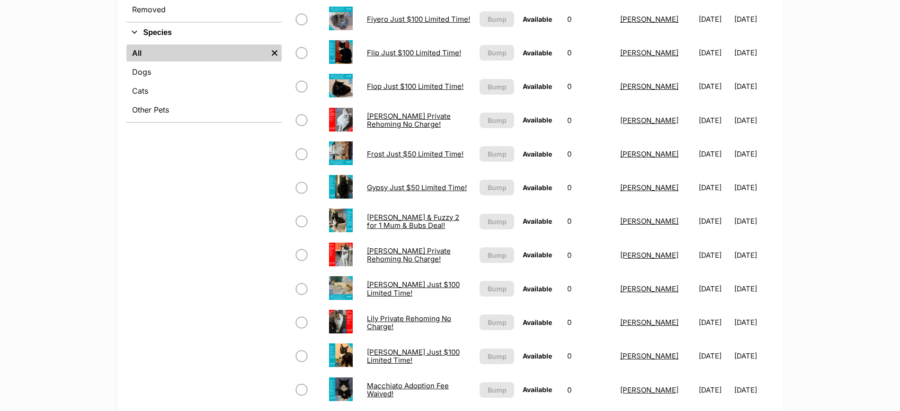
scroll to position [355, 0]
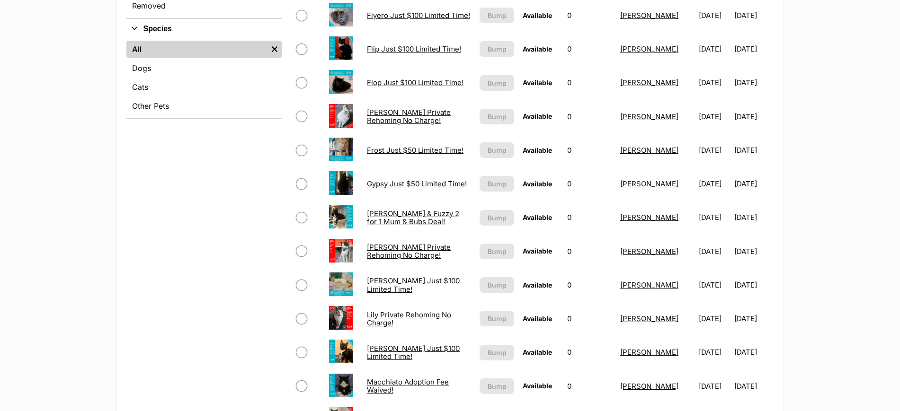
click at [372, 319] on link "Lily Private Rehoming No Charge!" at bounding box center [409, 318] width 84 height 17
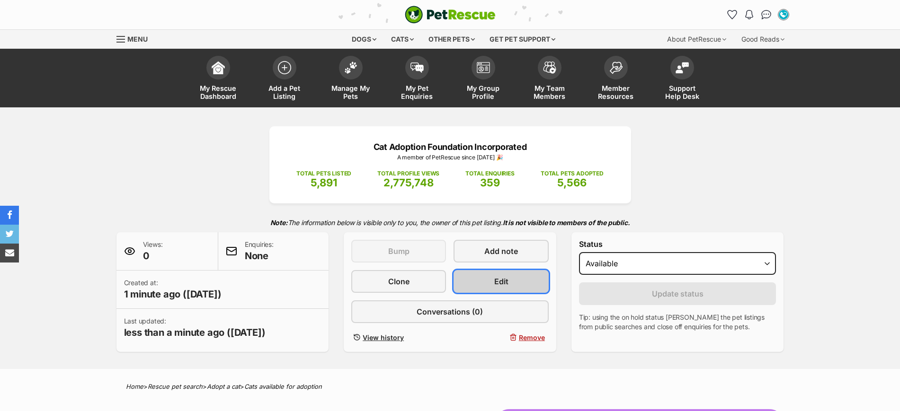
click at [499, 282] on span "Edit" at bounding box center [501, 281] width 14 height 11
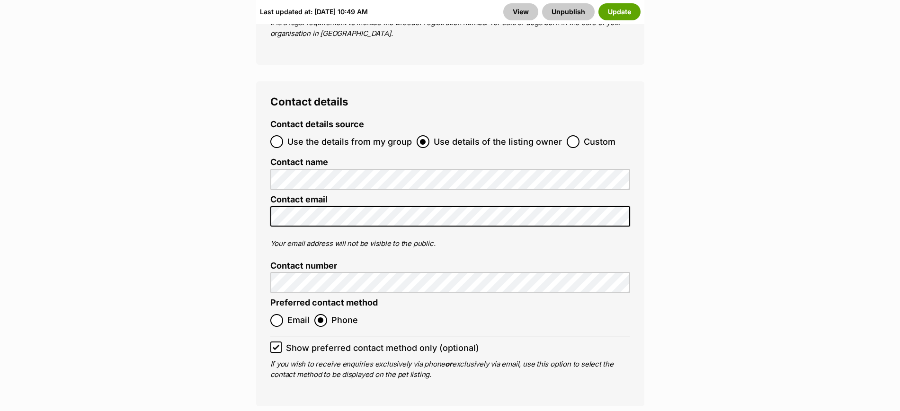
scroll to position [4082, 0]
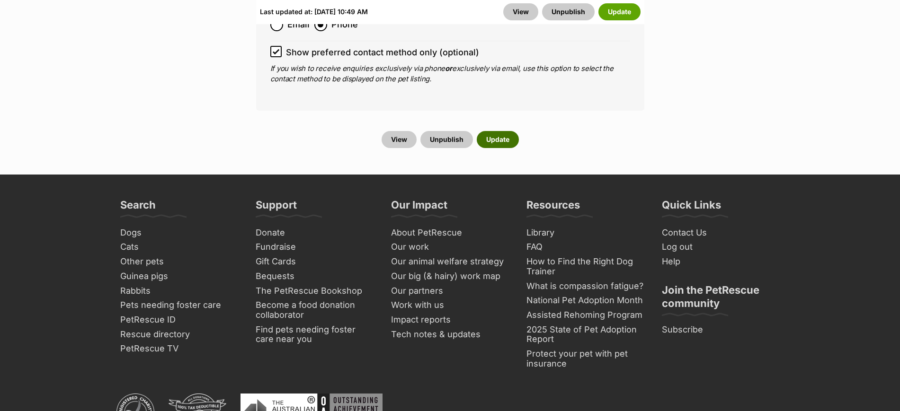
click at [505, 131] on button "Update" at bounding box center [498, 139] width 42 height 17
